Goal: Complete application form

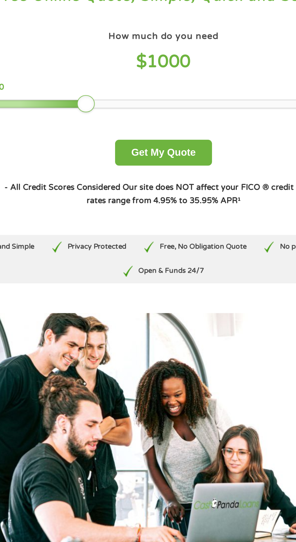
scroll to position [5, 0]
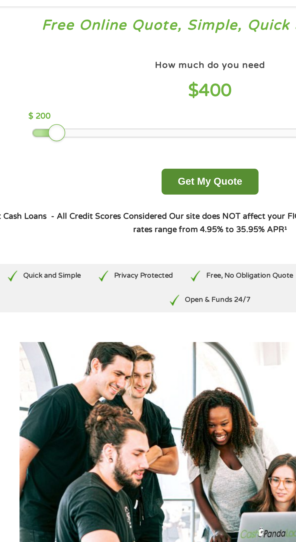
click at [142, 123] on button "Get My Quote" at bounding box center [147, 120] width 53 height 14
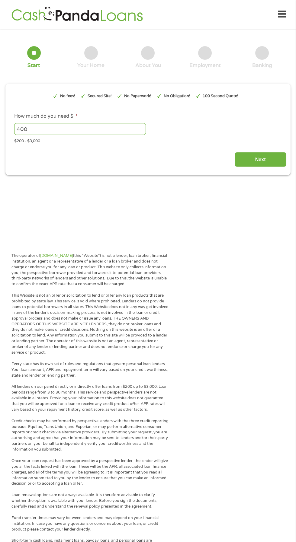
click at [200, 196] on main "1 Start 2 Your Home 3 About You 4 Employment 5 Banking 6 This field is hidden w…" at bounding box center [148, 135] width 296 height 204
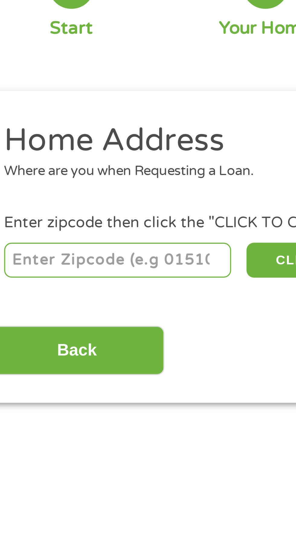
click at [24, 109] on div "Where are you when Requesting a Loan." at bounding box center [145, 108] width 263 height 6
click at [25, 99] on h2 "Home Address" at bounding box center [145, 99] width 263 height 12
click at [25, 134] on input "number" at bounding box center [47, 134] width 67 height 10
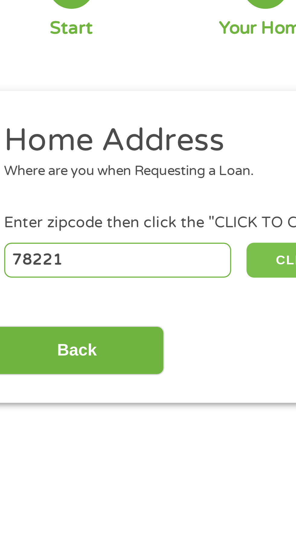
type input "78221"
click at [89, 135] on button "CLICK TO CONTINUE" at bounding box center [114, 134] width 58 height 10
type input "78221"
type input "San Antonio"
select select "Texas"
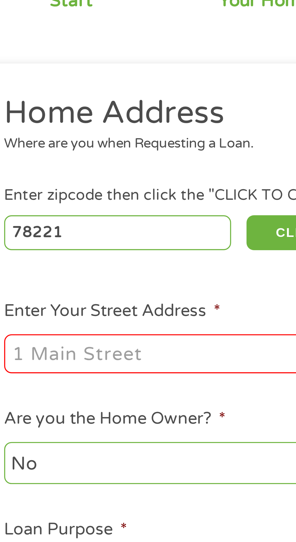
click at [26, 170] on input "Enter Your Street Address *" at bounding box center [78, 169] width 129 height 11
